Goal: Task Accomplishment & Management: Manage account settings

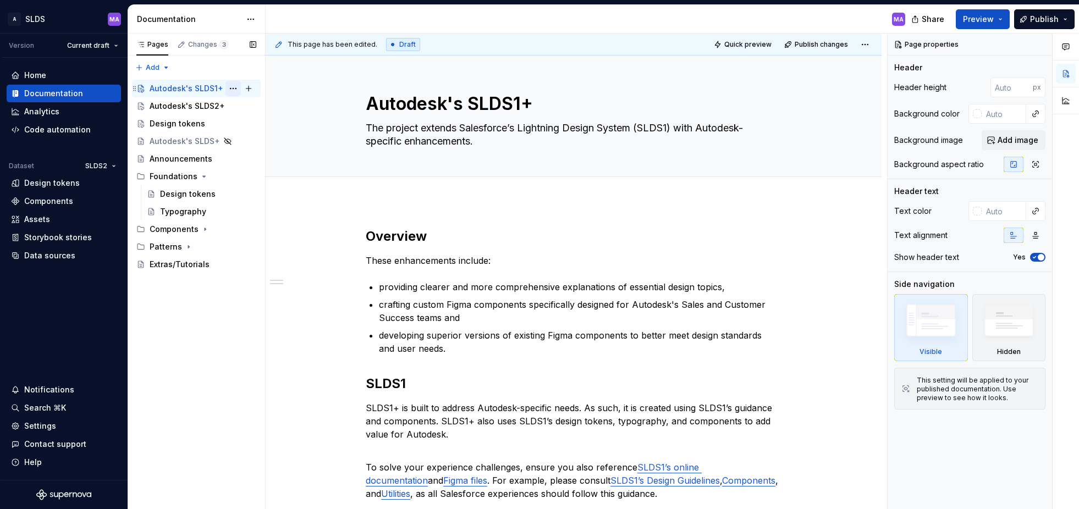
click at [230, 89] on button "Page tree" at bounding box center [233, 88] width 15 height 15
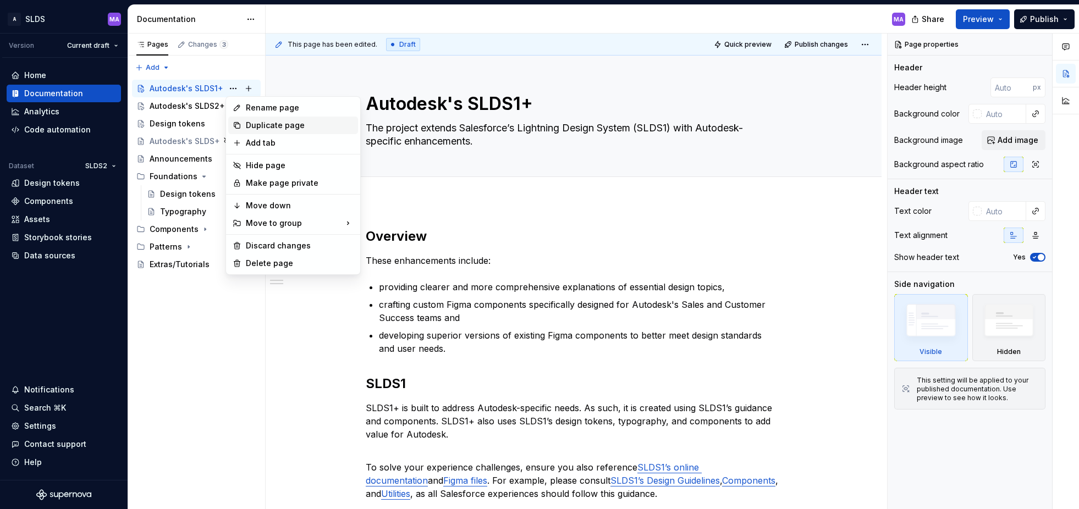
click at [285, 126] on div "Duplicate page" at bounding box center [300, 125] width 108 height 11
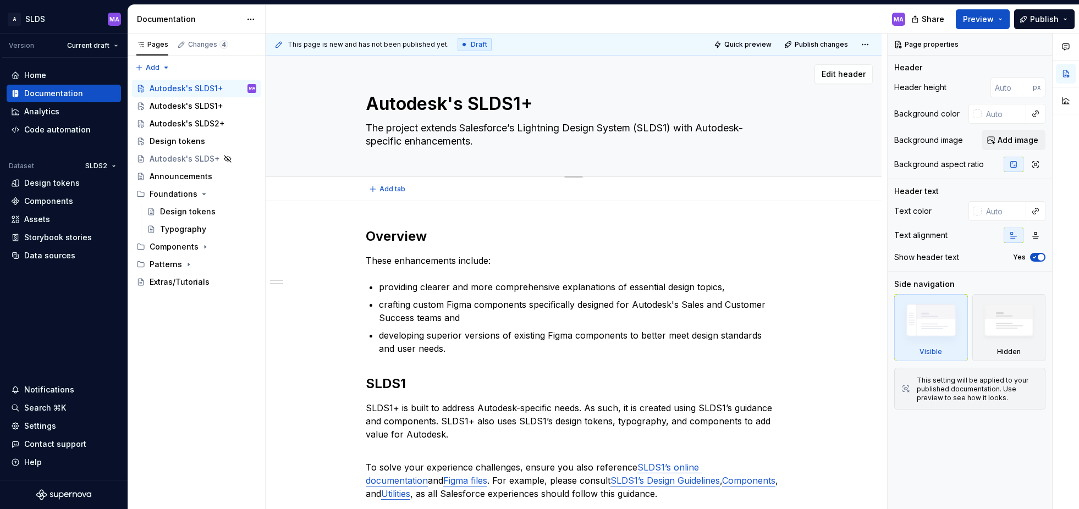
click at [459, 103] on textarea "Autodesk's SLDS1+" at bounding box center [572, 104] width 416 height 26
type textarea "*"
type textarea "Autodesks SLDS1+"
type textarea "*"
type textarea "Autodesk SLDS1+"
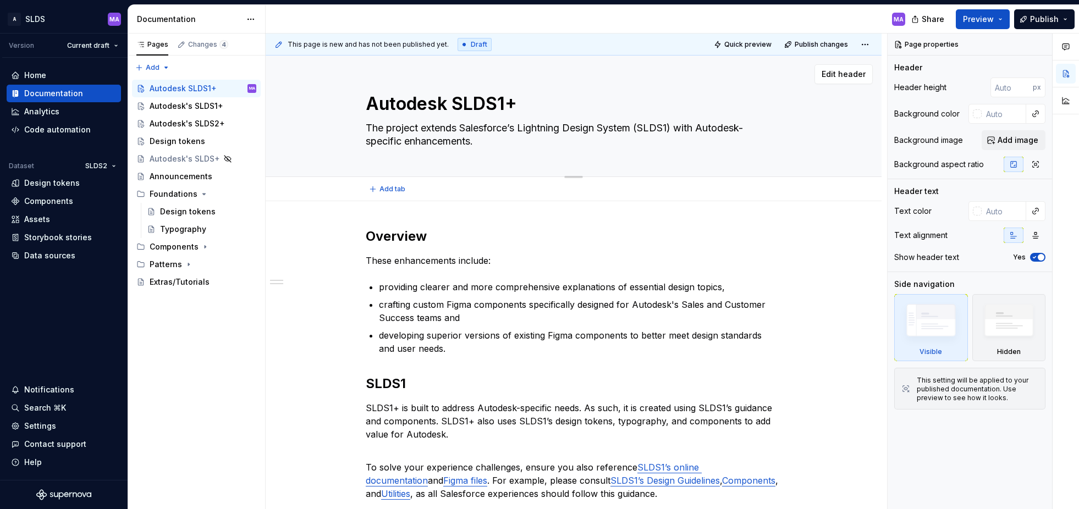
type textarea "*"
type textarea "Autodesk SLDS1+"
type textarea "*"
type textarea "Autodesk & SLDS1+"
type textarea "*"
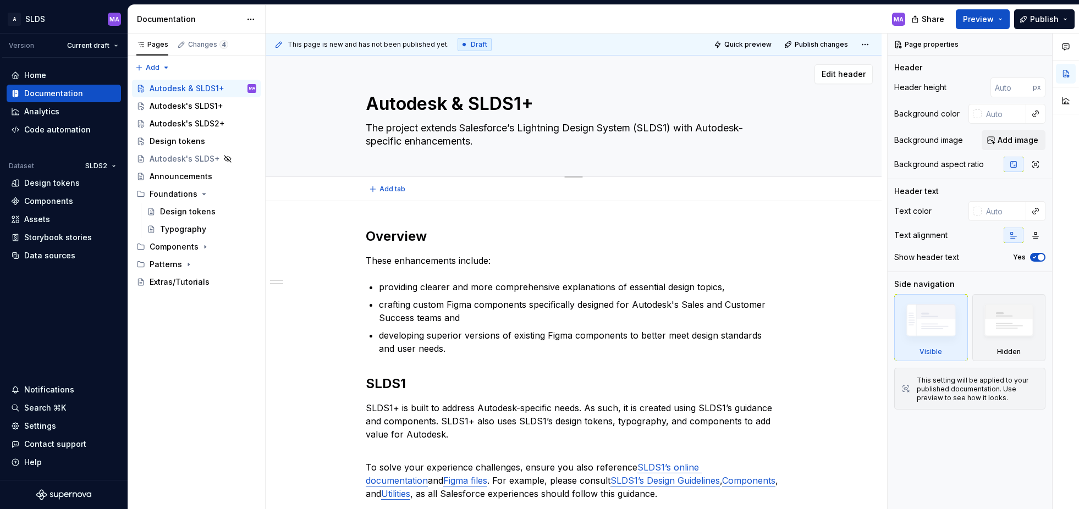
type textarea "Autodesk & SLDS1"
type textarea "*"
type textarea "Autodesk & SLDS"
type textarea "*"
type textarea "Autodesk & SLDS"
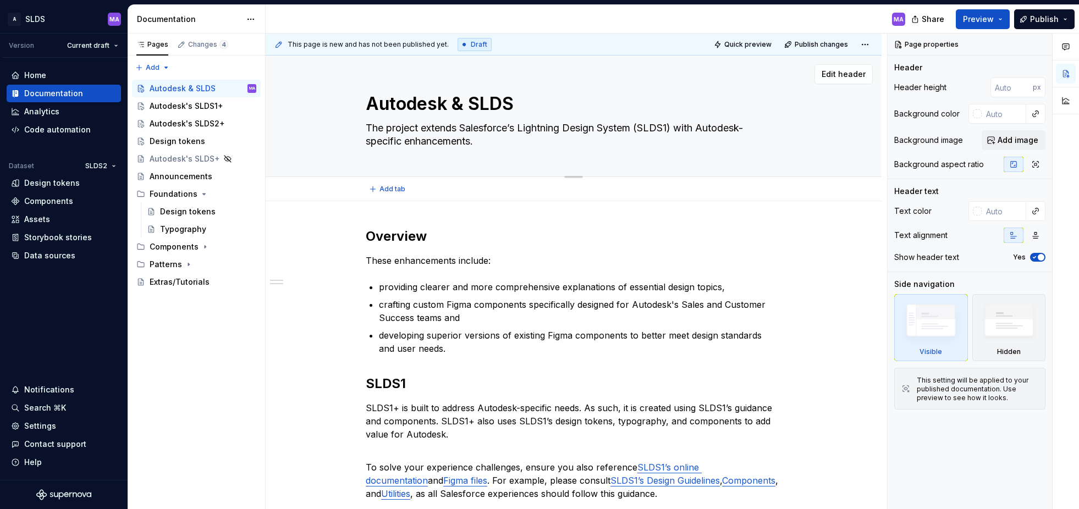
click at [466, 129] on textarea "The project extends Salesforce’s Lightning Design System (SLDS1) with Autodesk-…" at bounding box center [572, 134] width 416 height 31
click at [468, 125] on textarea "The project extends Salesforce’s Lightning Design System (SLDS1) with Autodesk-…" at bounding box center [572, 134] width 416 height 31
type textarea "*"
type textarea "The project extends bSalesforce’s Lightning Design System (SLDS1) with Autodesk…"
type textarea "*"
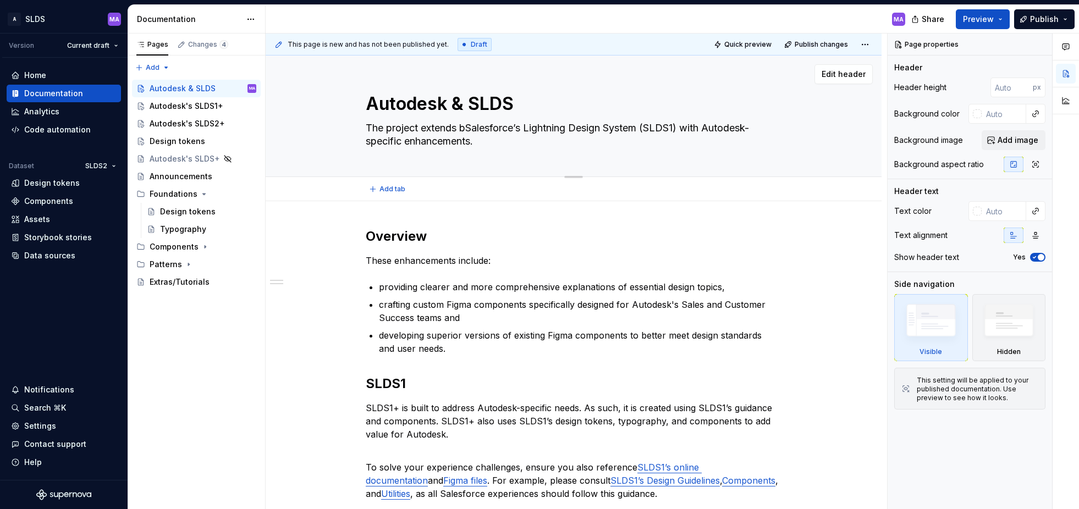
type textarea "The project extends boSalesforce’s Lightning Design System (SLDS1) with Autodes…"
type textarea "*"
type textarea "The project extends botSalesforce’s Lightning Design System (SLDS1) with Autode…"
type textarea "*"
type textarea "The project extends bothSalesforce’s Lightning Design System (SLDS1) with Autod…"
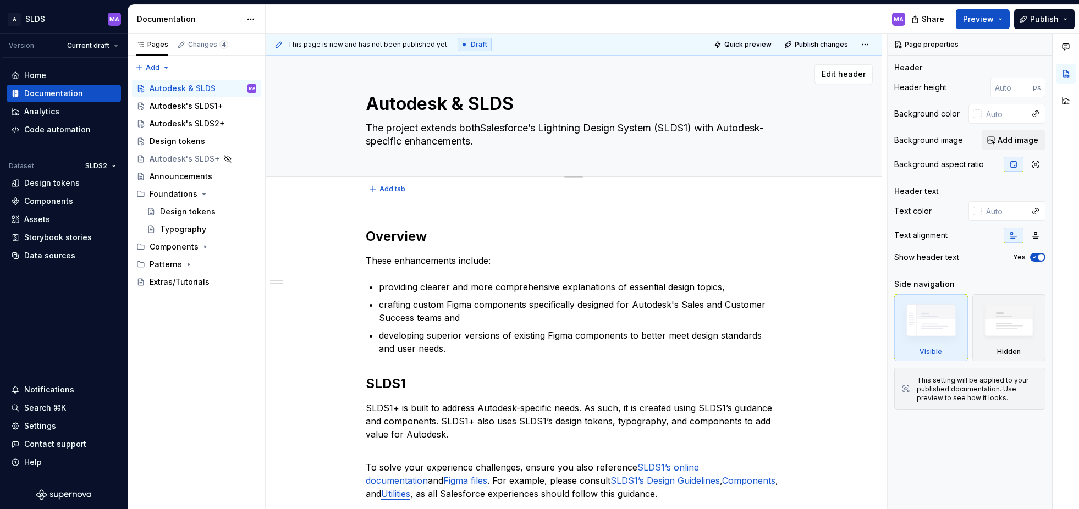
type textarea "*"
type textarea "The project extends both Salesforce’s Lightning Design System (SLDS1) with Auto…"
type textarea "*"
type textarea "The project extends both oSalesforce’s Lightning Design System (SLDS1) with Aut…"
type textarea "*"
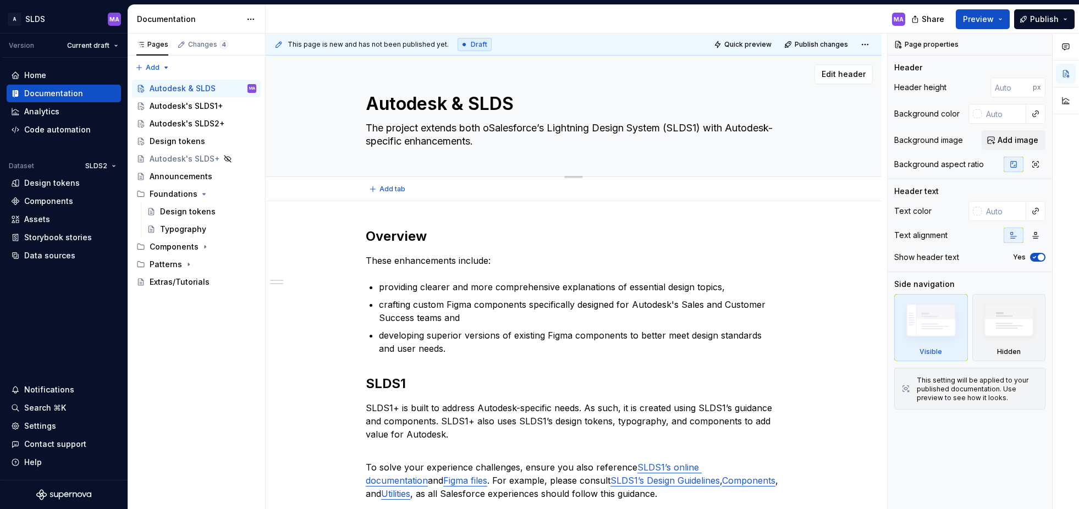
type textarea "The project extends both ofSalesforce’s Lightning Design System (SLDS1) with Au…"
type textarea "*"
type textarea "The project extends both of Salesforce’s Lightning Design System (SLDS1) with A…"
type textarea "*"
type textarea "The project extends both of Salesforce’s Lightning Design Systems (SLDS1) with …"
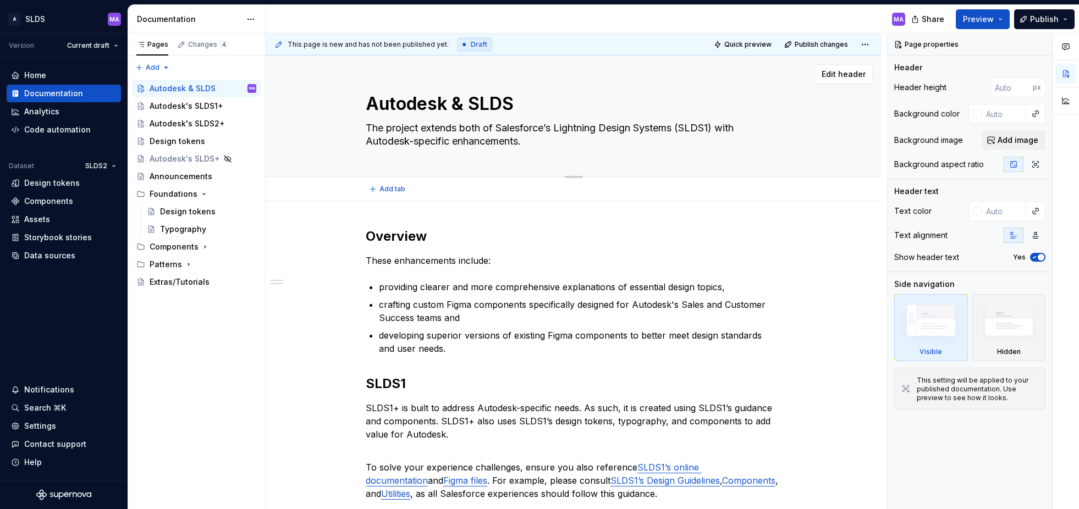
type textarea "*"
type textarea "The project extends both of Salesforce’s Lightning Design Systems (SLDS1 ) with…"
type textarea "*"
type textarea "The project extends both of Salesforce’s Lightning Design Systems (SLDS1 &) wit…"
type textarea "*"
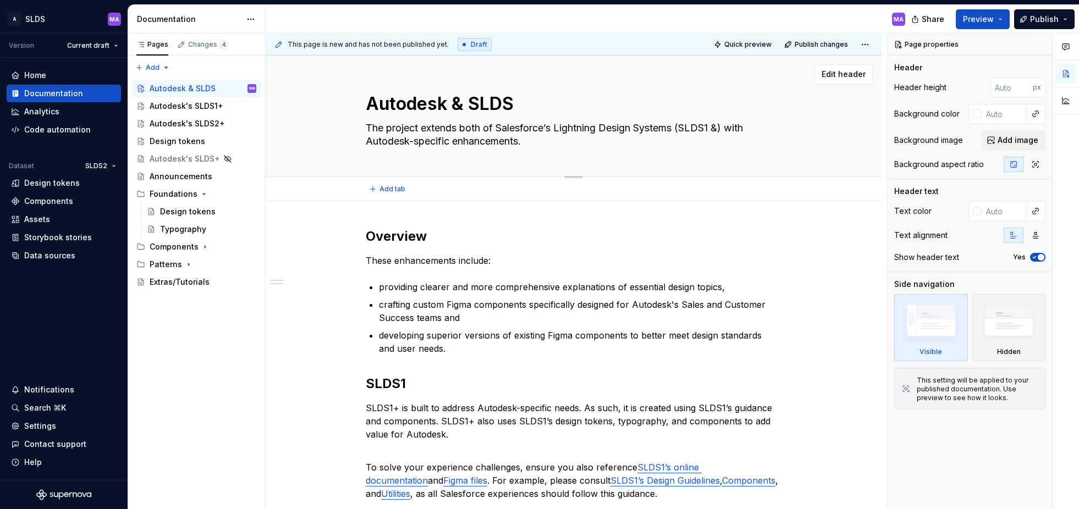
type textarea "The project extends both of Salesforce’s Lightning Design Systems (SLDS1 & ) wi…"
type textarea "*"
type textarea "The project extends both of Salesforce’s Lightning Design Systems (SLDS1 & S) w…"
type textarea "*"
type textarea "The project extends both of Salesforce’s Lightning Design Systems (SLDS1 & SL) …"
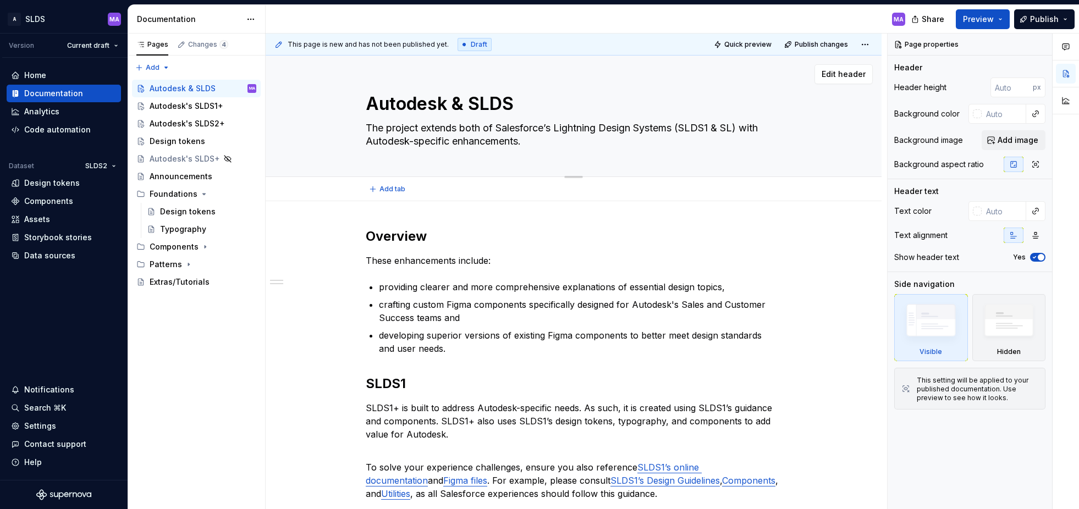
type textarea "*"
type textarea "The project extends both of Salesforce’s Lightning Design Systems (SLDS1 & SLD)…"
type textarea "*"
type textarea "The project extends both of Salesforce’s Lightning Design Systems (SLDS1 & SLDS…"
type textarea "*"
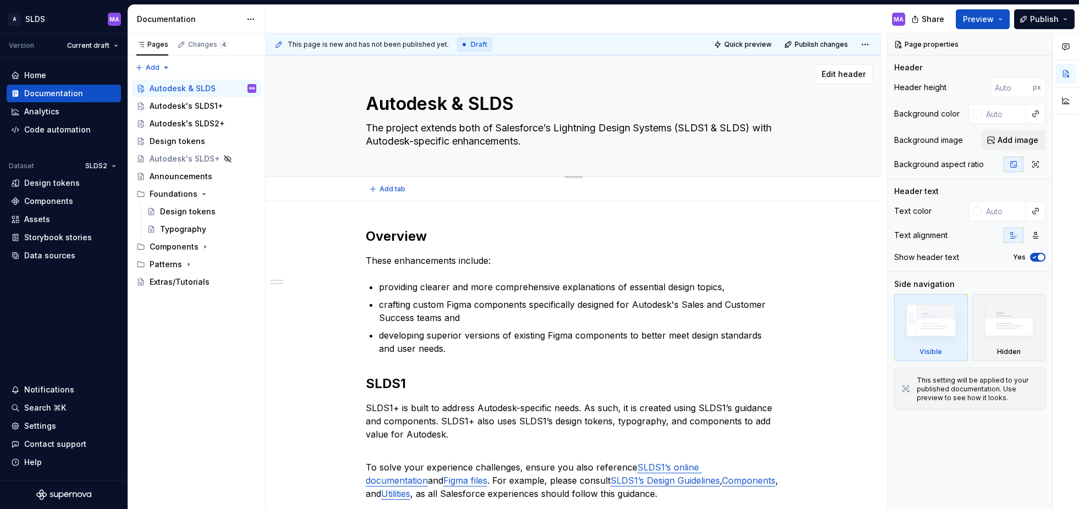
type textarea "The project extends both of Salesforce’s Lightning Design Systems (SLDS1 & SLDS…"
type textarea "*"
type textarea "The project extends both of Salesforce’s Lightning Design Systems (SLDS1 & SLDS…"
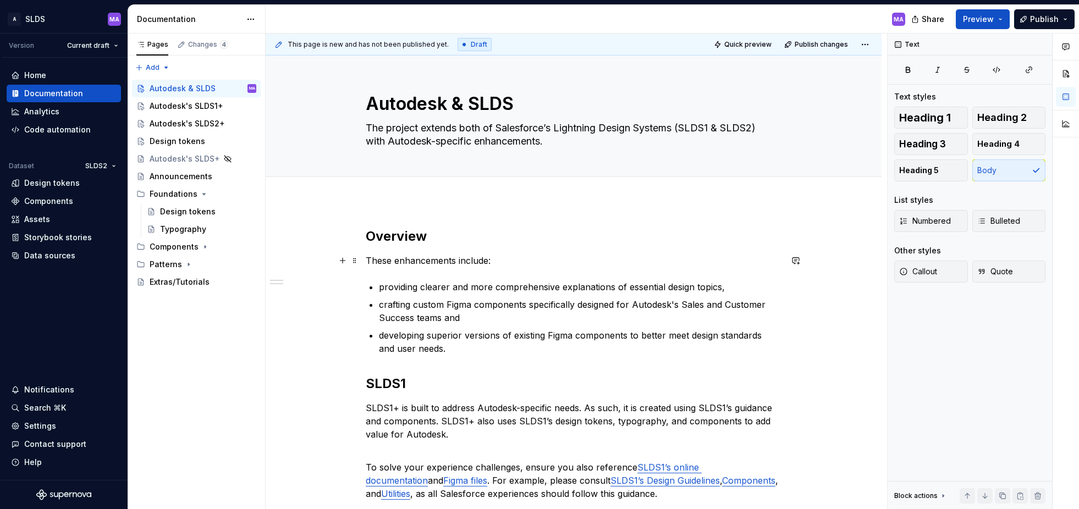
click at [583, 266] on p "These enhancements include:" at bounding box center [574, 260] width 416 height 13
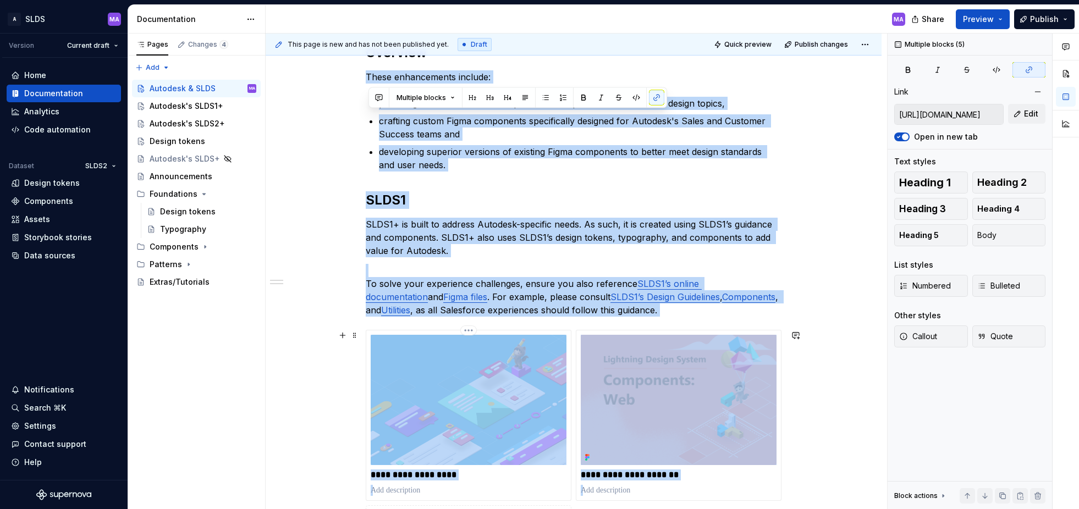
scroll to position [404, 0]
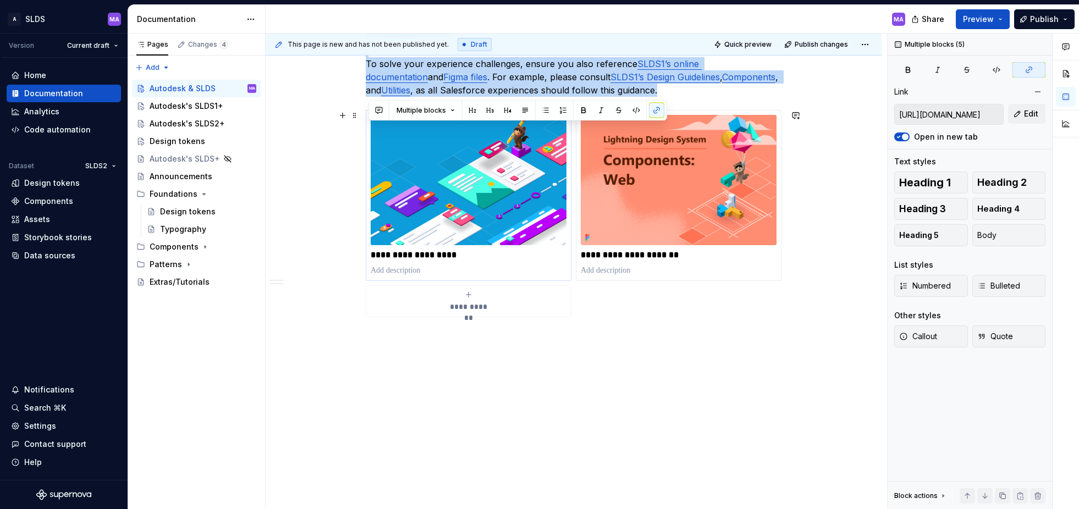
drag, startPoint x: 369, startPoint y: 260, endPoint x: 546, endPoint y: 132, distance: 218.6
click at [546, 132] on div "**********" at bounding box center [574, 84] width 416 height 520
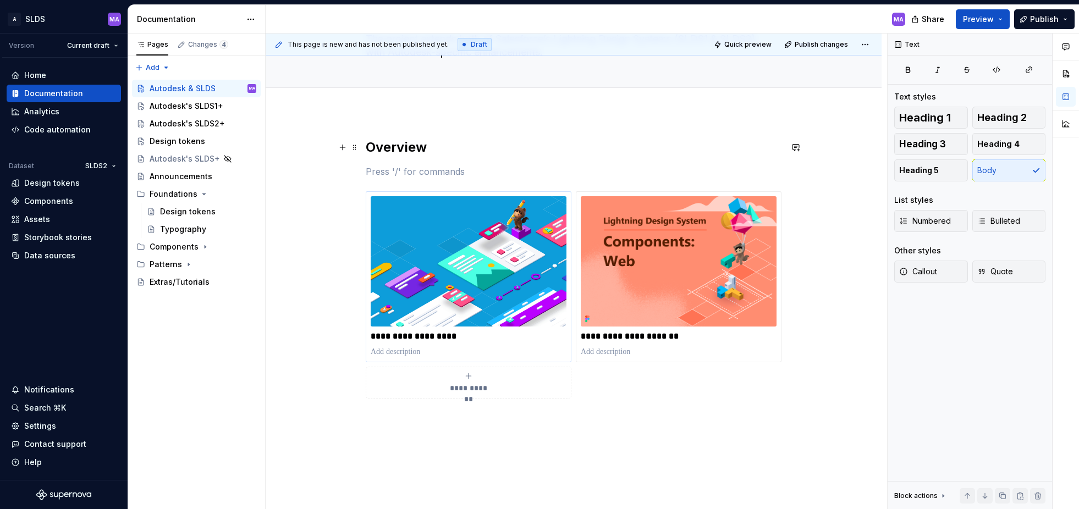
scroll to position [3, 0]
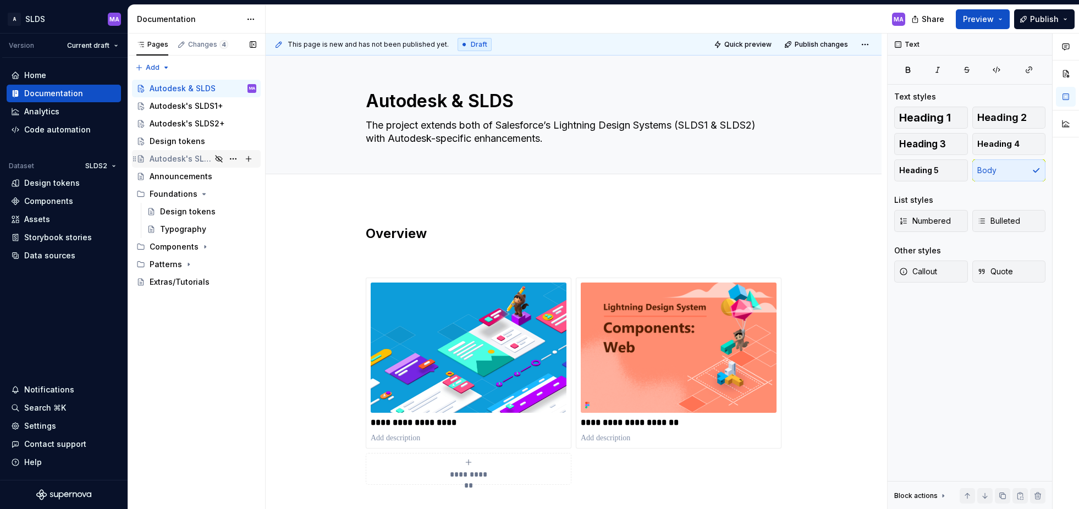
click at [173, 163] on div "Autodesk's SLDS+" at bounding box center [181, 158] width 62 height 11
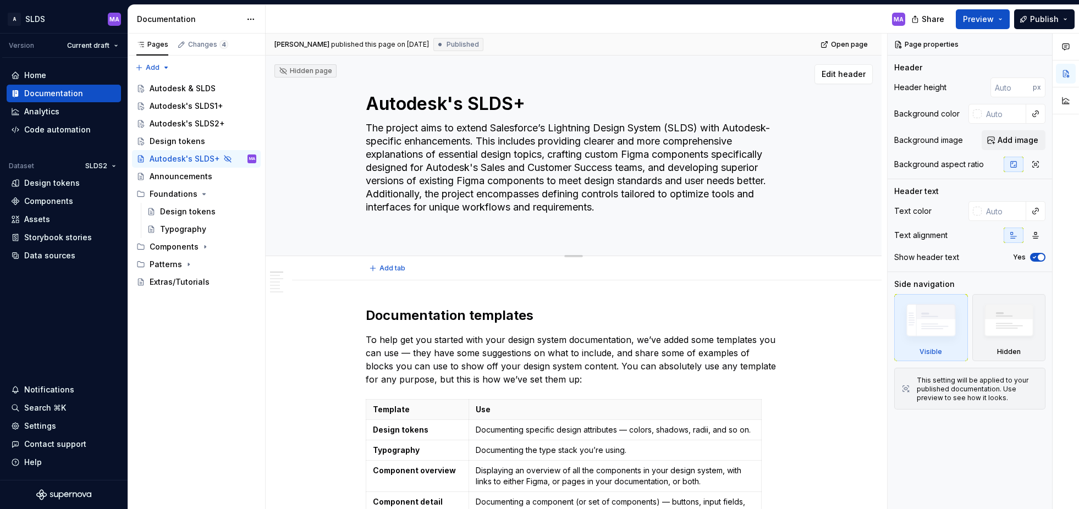
drag, startPoint x: 513, startPoint y: 103, endPoint x: 514, endPoint y: 112, distance: 8.9
click at [513, 103] on textarea "Autodesk's SLDS+" at bounding box center [572, 104] width 416 height 26
click at [520, 107] on textarea "Autodesk's SLDS+" at bounding box center [572, 104] width 416 height 26
type textarea "*"
type textarea "Autodesk's SLDS1+"
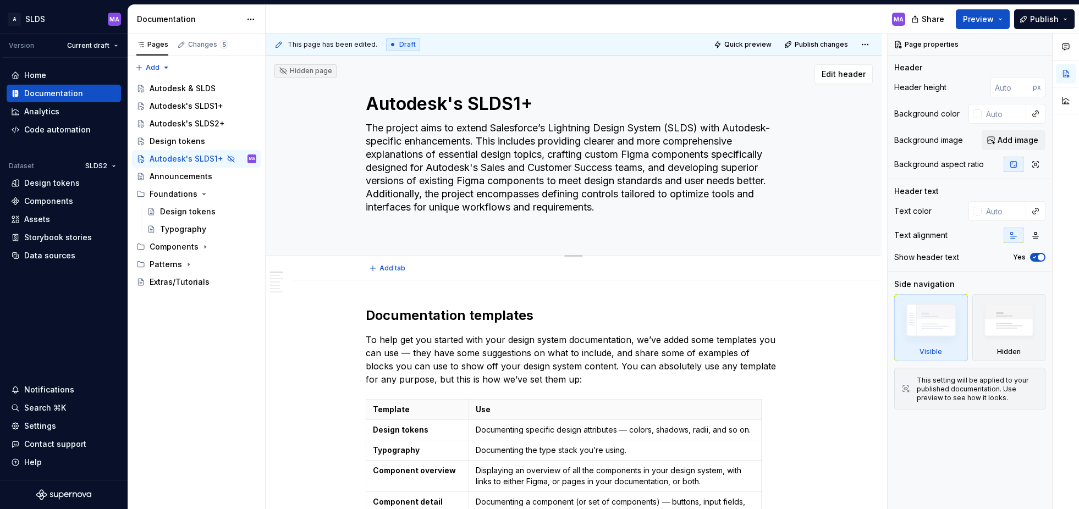
type textarea "*"
type textarea "Autodesk's SLDS1+"
click at [596, 85] on div "Autodesk's SLDS1+ The project aims to extend Salesforce’s Lightning Design Syst…" at bounding box center [574, 156] width 416 height 200
click at [173, 83] on div "Autodesk & SLDS" at bounding box center [183, 88] width 66 height 11
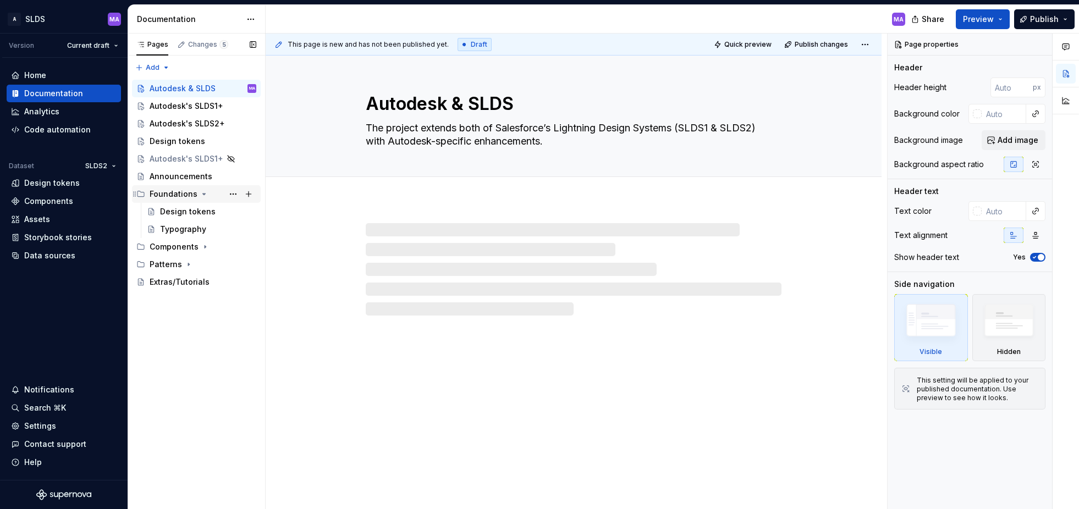
click at [169, 196] on div "Foundations" at bounding box center [174, 194] width 48 height 11
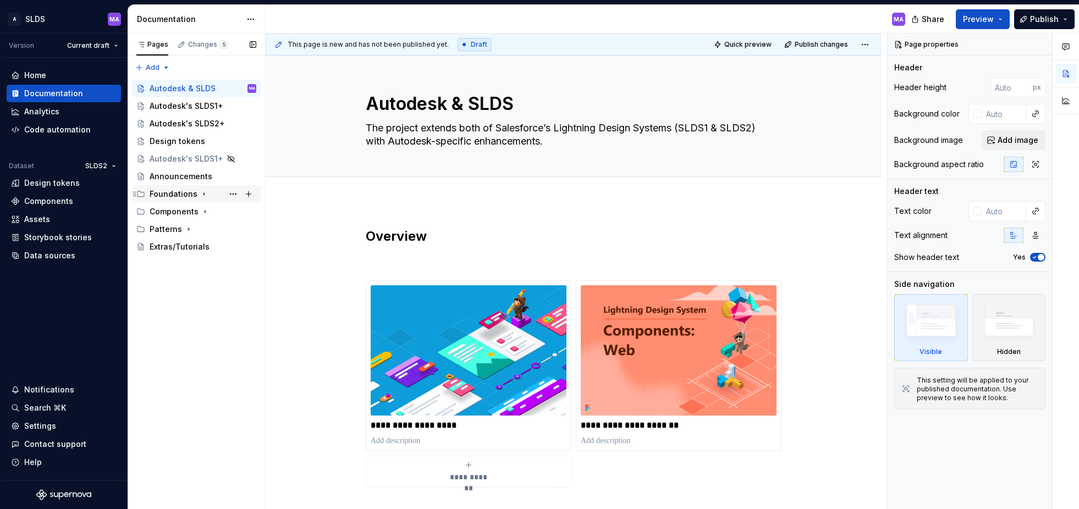
click at [169, 194] on div "Foundations" at bounding box center [174, 194] width 48 height 11
click at [162, 304] on div "Pages Changes 5 Add Accessibility guide for tree Page tree. Navigate the tree w…" at bounding box center [197, 272] width 138 height 476
click at [163, 65] on div "Pages Changes 5 Add Accessibility guide for tree Page tree. Navigate the tree w…" at bounding box center [197, 272] width 138 height 476
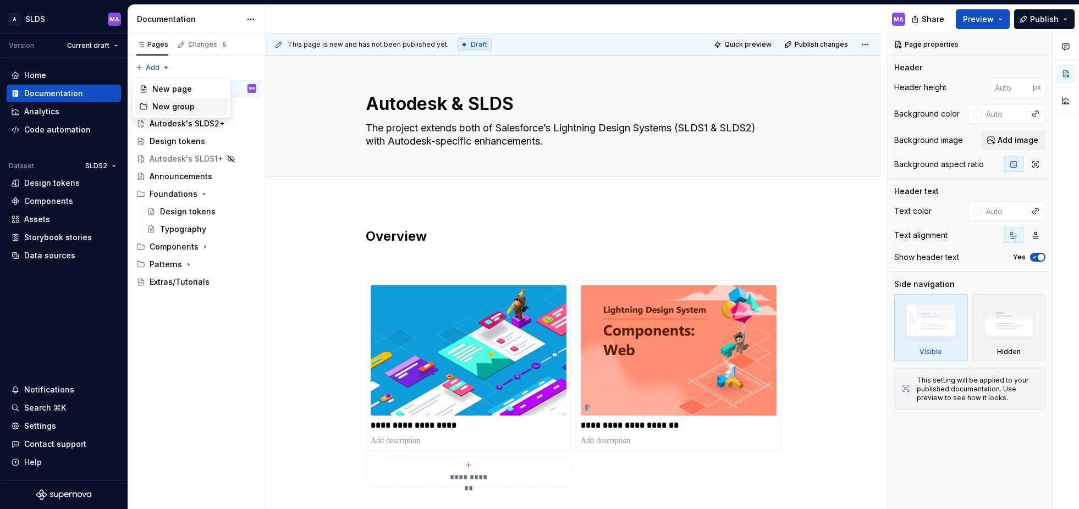
click at [178, 107] on div "New group" at bounding box center [188, 106] width 72 height 11
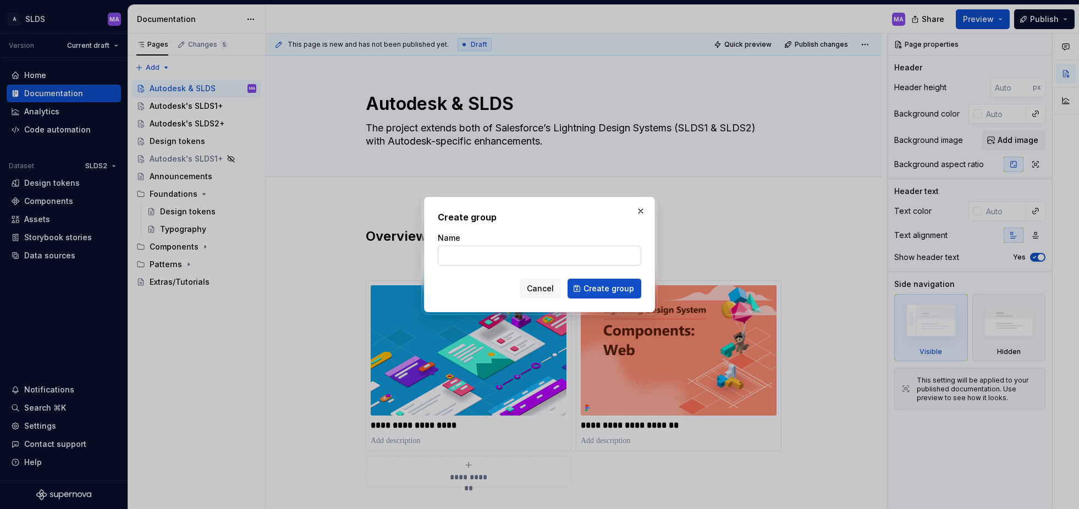
type textarea "*"
type input "SLDS1"
click button "Create group" at bounding box center [605, 289] width 74 height 20
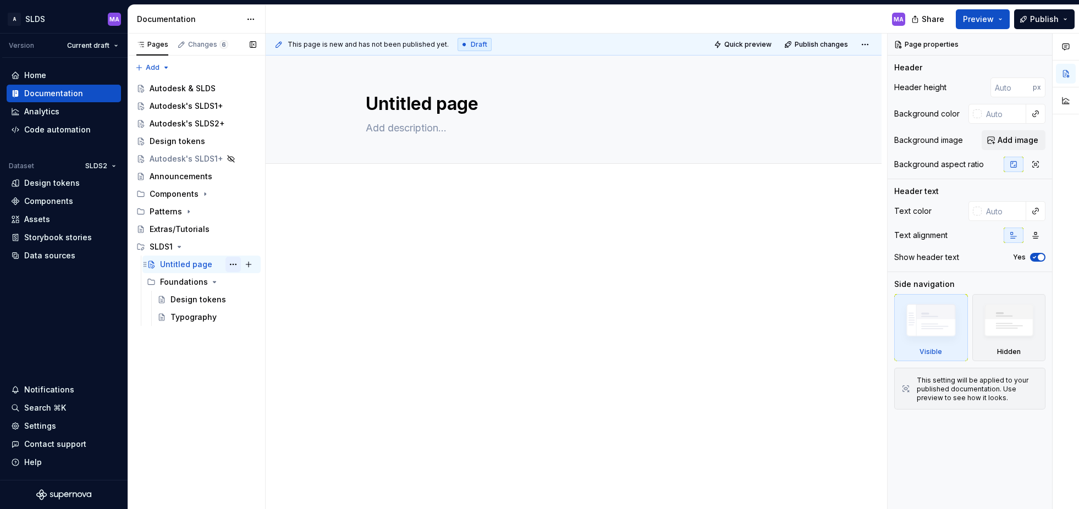
click at [230, 263] on button "Page tree" at bounding box center [233, 264] width 15 height 15
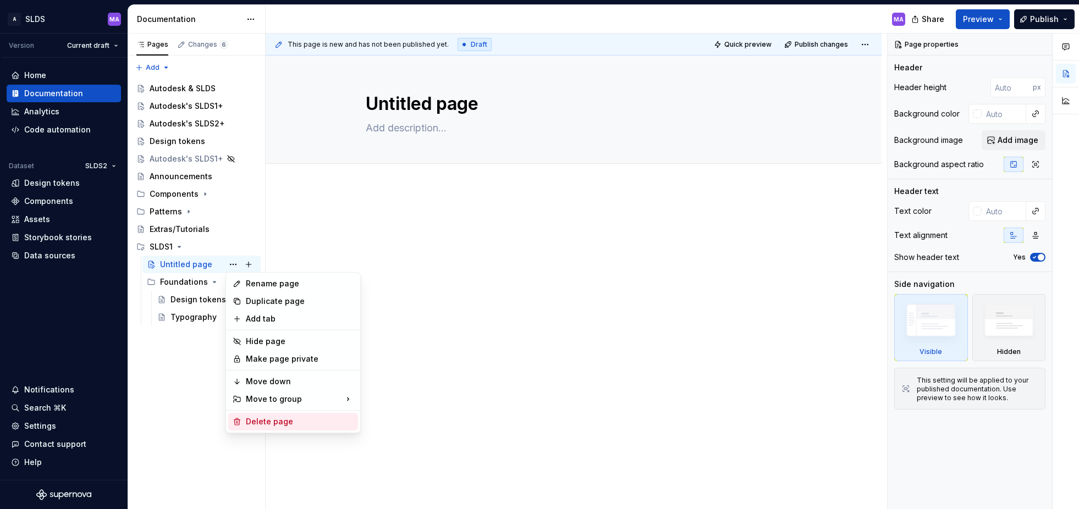
click at [271, 421] on div "Delete page" at bounding box center [300, 421] width 108 height 11
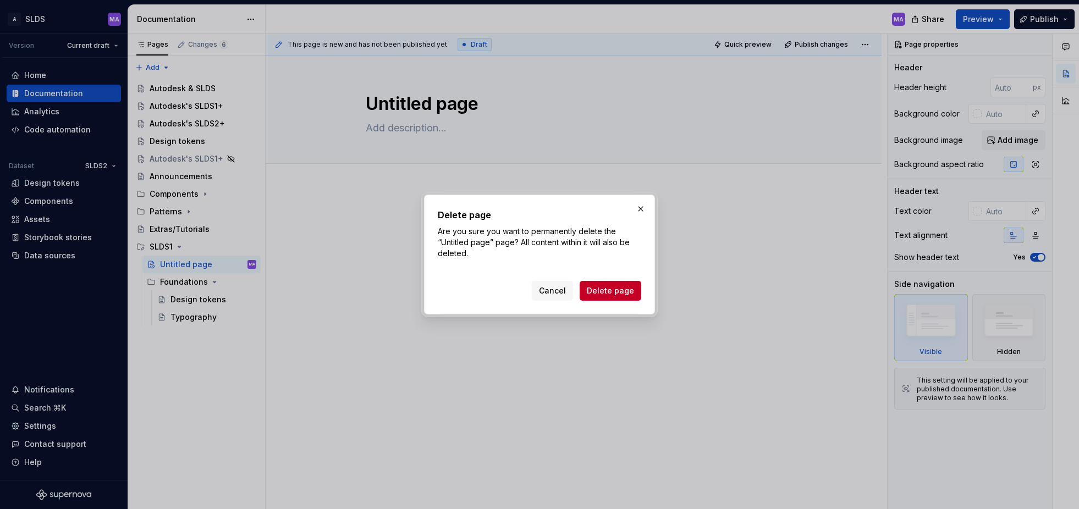
click at [620, 289] on span "Delete page" at bounding box center [610, 290] width 47 height 11
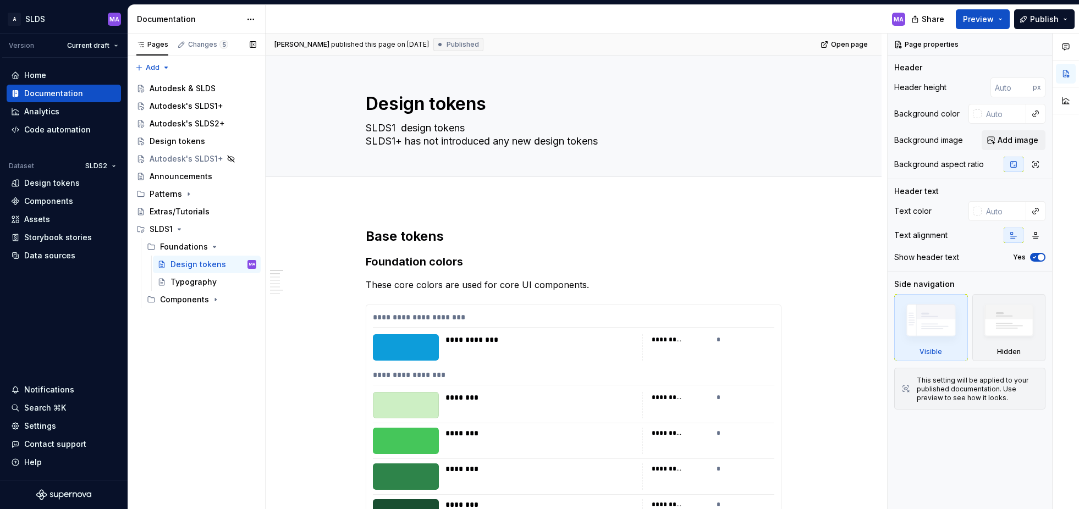
click at [230, 342] on div "Pages Changes 5 Add Accessibility guide for tree Page tree. Navigate the tree w…" at bounding box center [197, 272] width 138 height 476
type textarea "*"
